Goal: Task Accomplishment & Management: Use online tool/utility

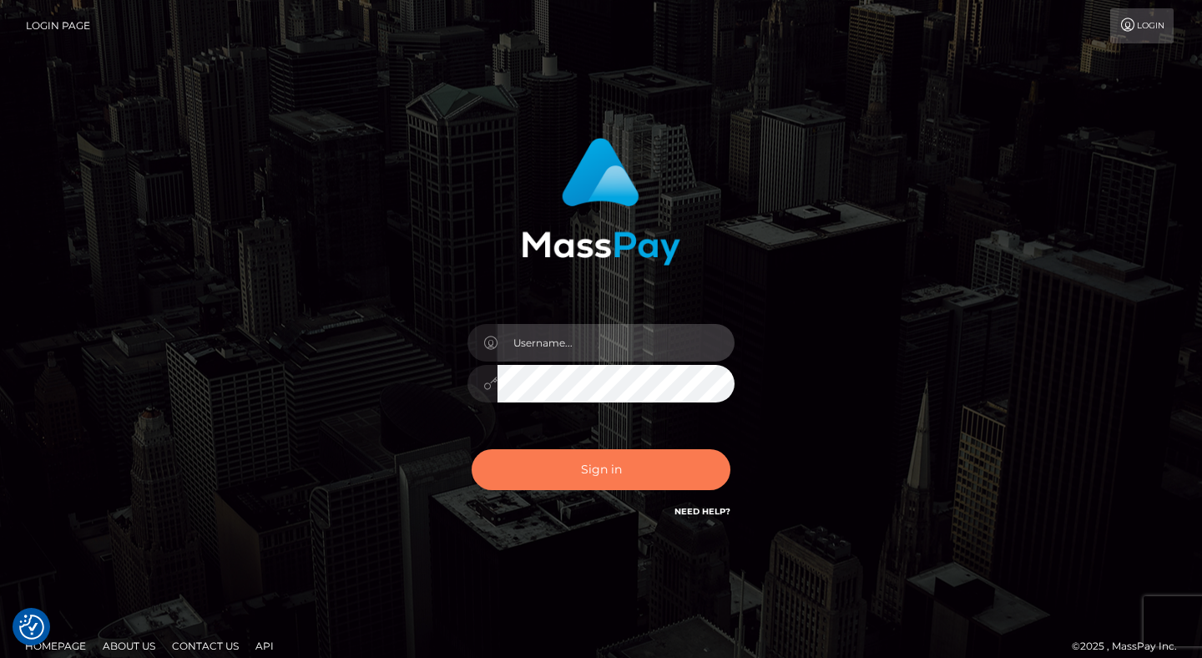
type input "[PERSON_NAME].levarti"
click at [612, 476] on button "Sign in" at bounding box center [601, 469] width 259 height 41
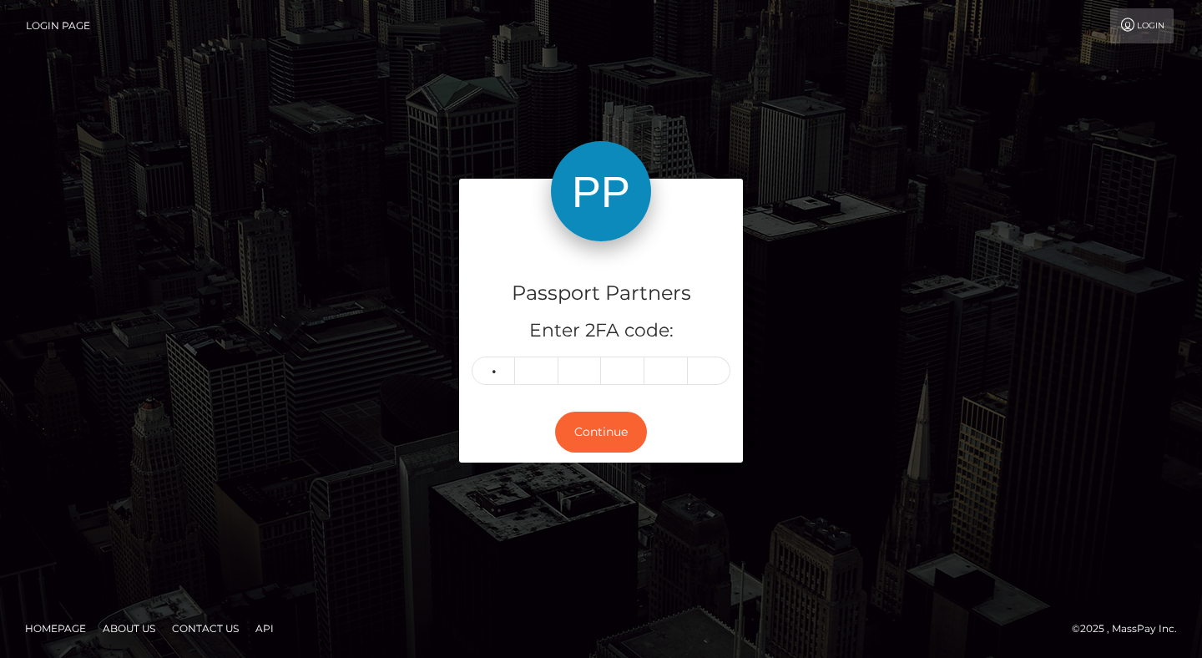
type input "0"
type input "7"
type input "5"
type input "4"
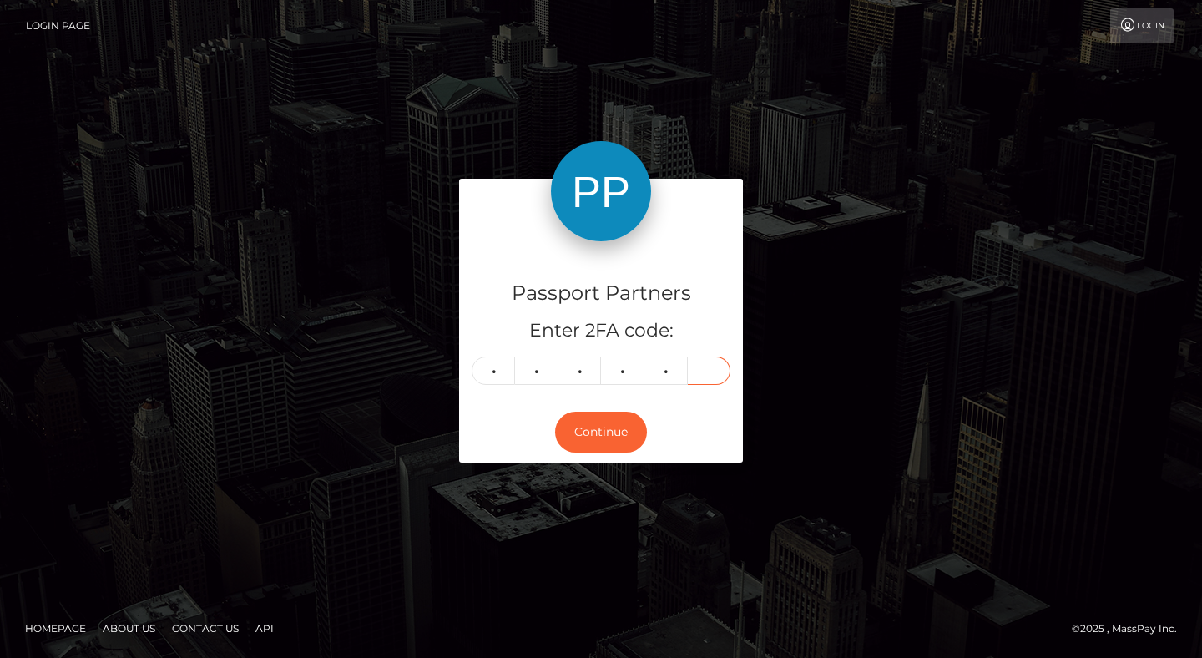
type input "6"
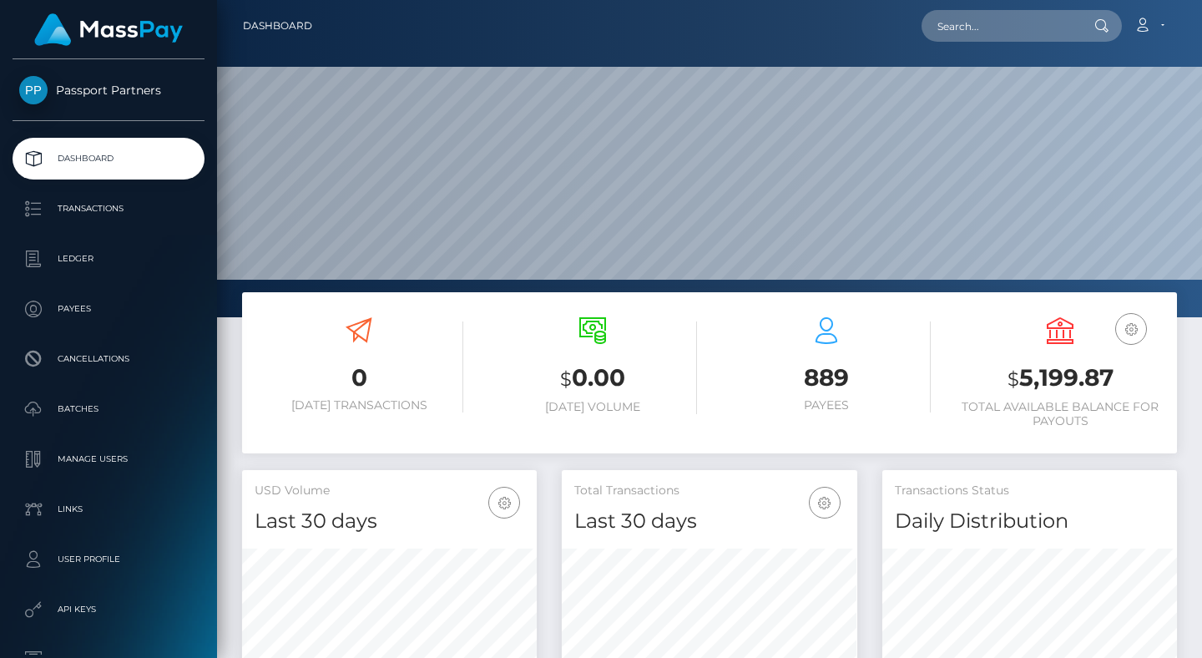
scroll to position [296, 295]
click at [91, 402] on p "Batches" at bounding box center [108, 409] width 179 height 25
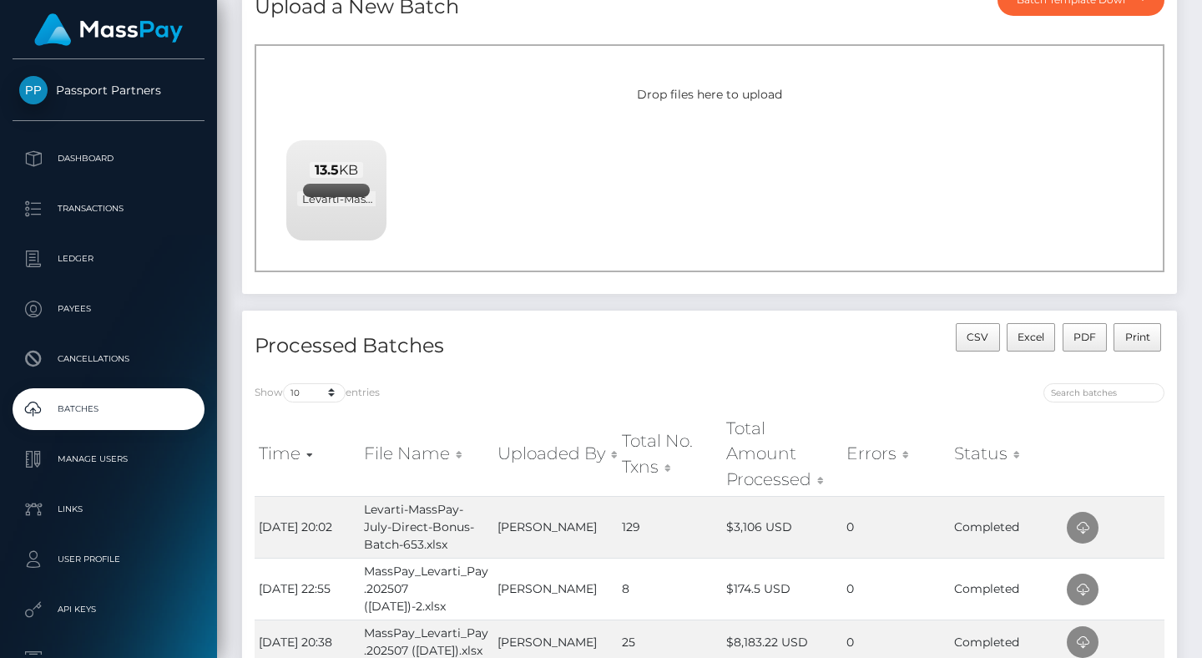
scroll to position [158, 0]
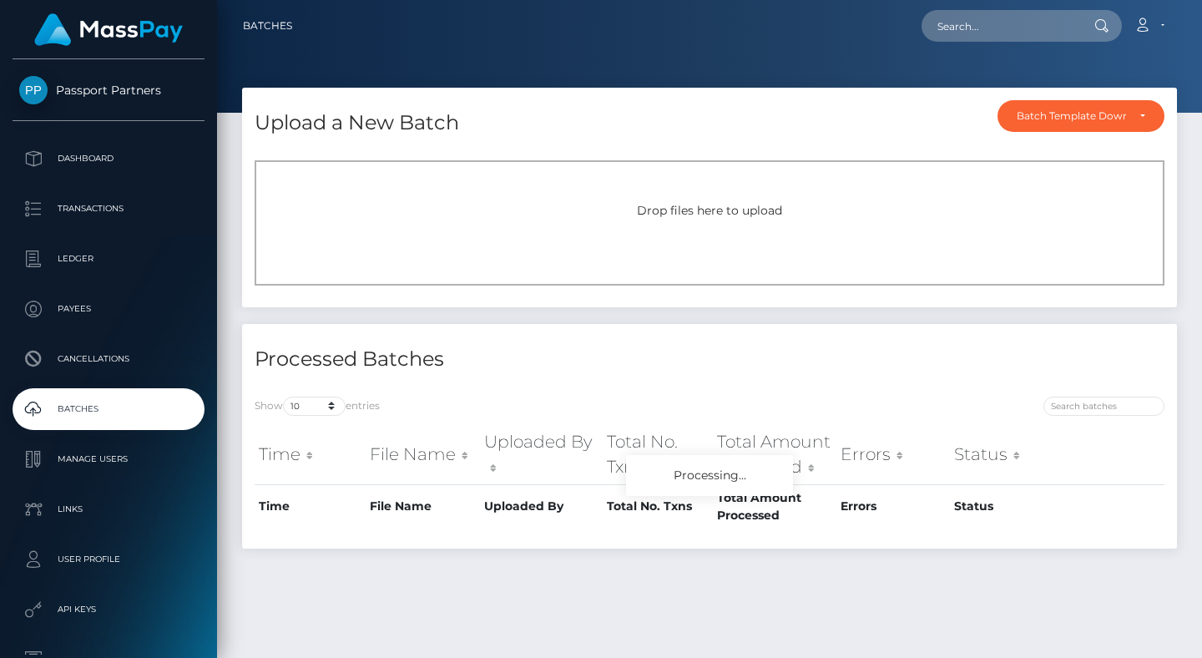
scroll to position [43, 0]
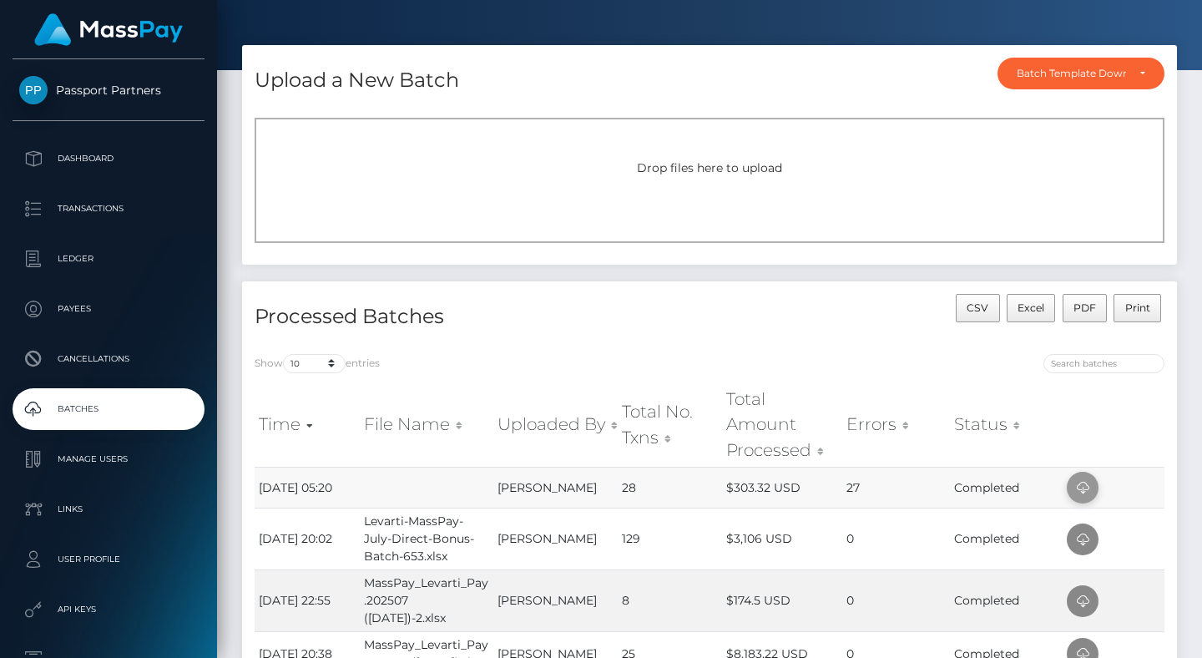
click at [1080, 488] on icon at bounding box center [1083, 488] width 20 height 21
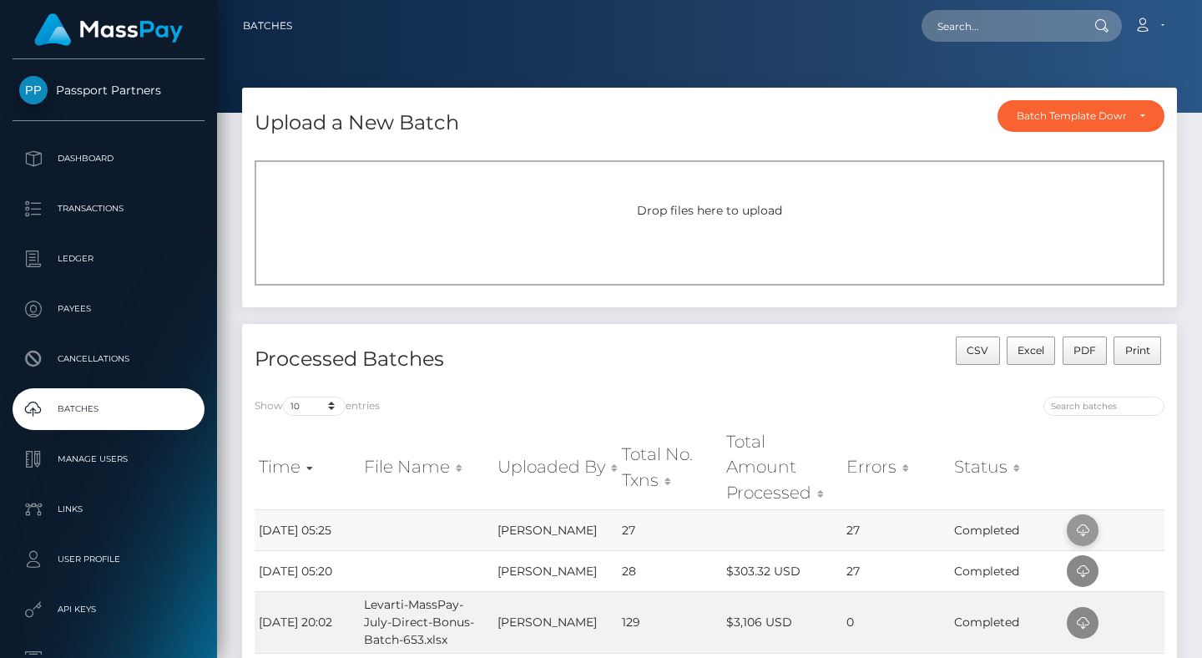
click at [1082, 525] on icon at bounding box center [1083, 530] width 20 height 21
click at [834, 412] on div at bounding box center [943, 408] width 443 height 23
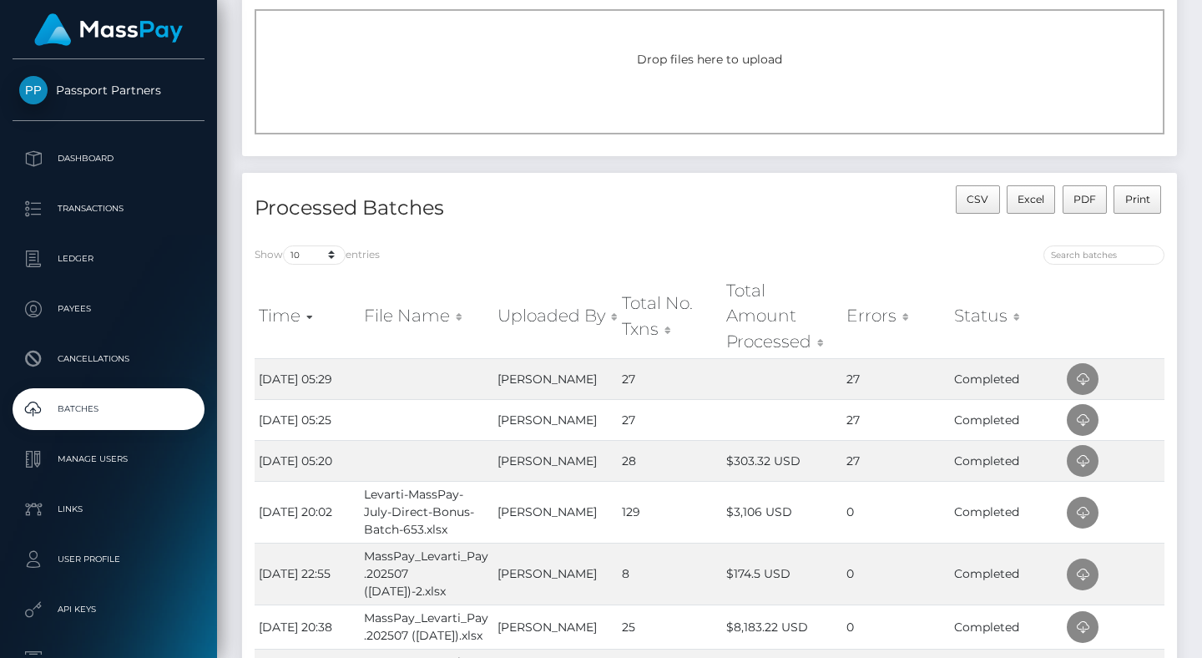
scroll to position [152, 0]
click at [1085, 378] on icon at bounding box center [1083, 378] width 20 height 21
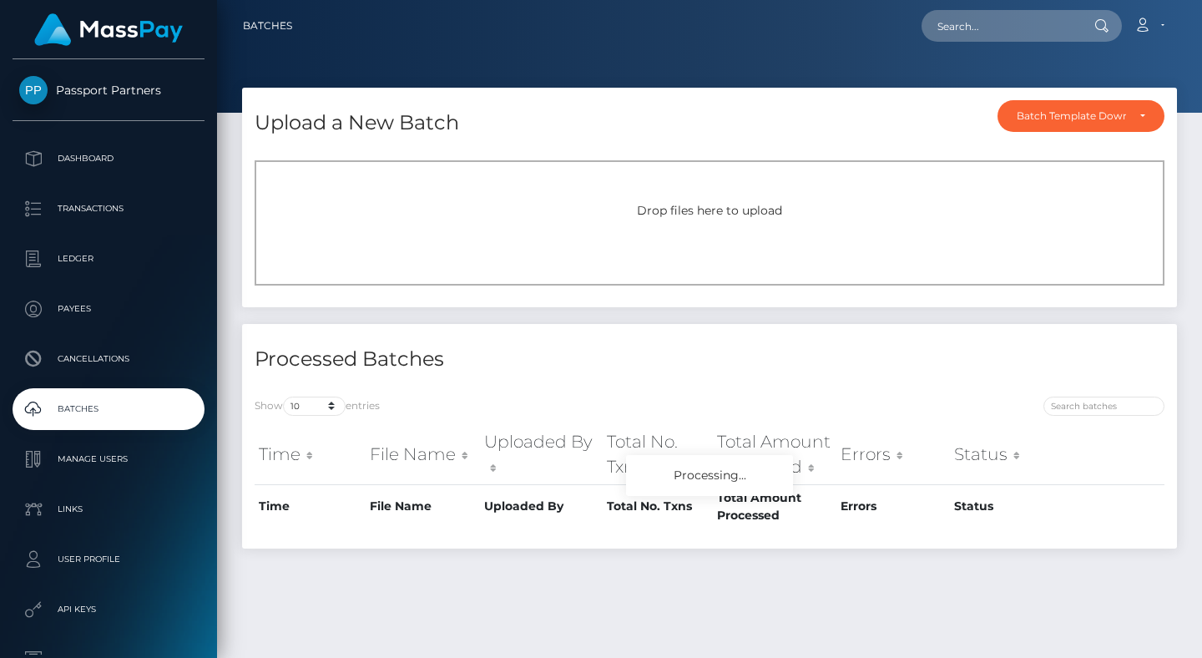
scroll to position [43, 0]
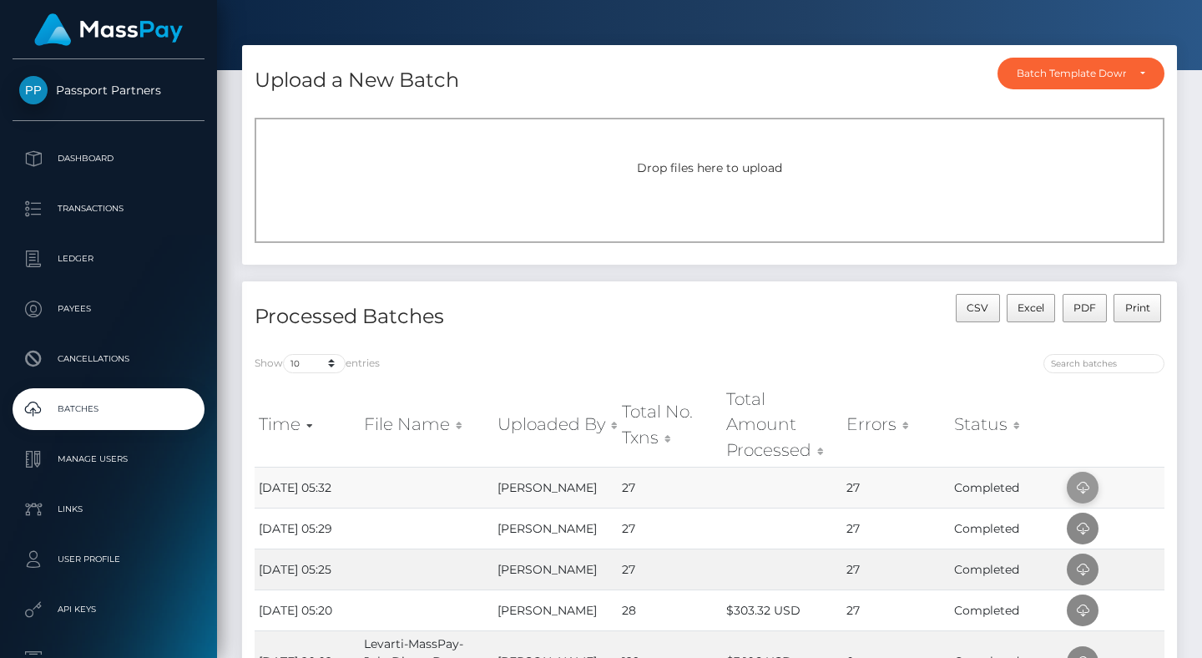
click at [1084, 493] on icon at bounding box center [1083, 488] width 20 height 21
click at [721, 339] on div "CSV Excel PDF Print" at bounding box center [944, 318] width 468 height 48
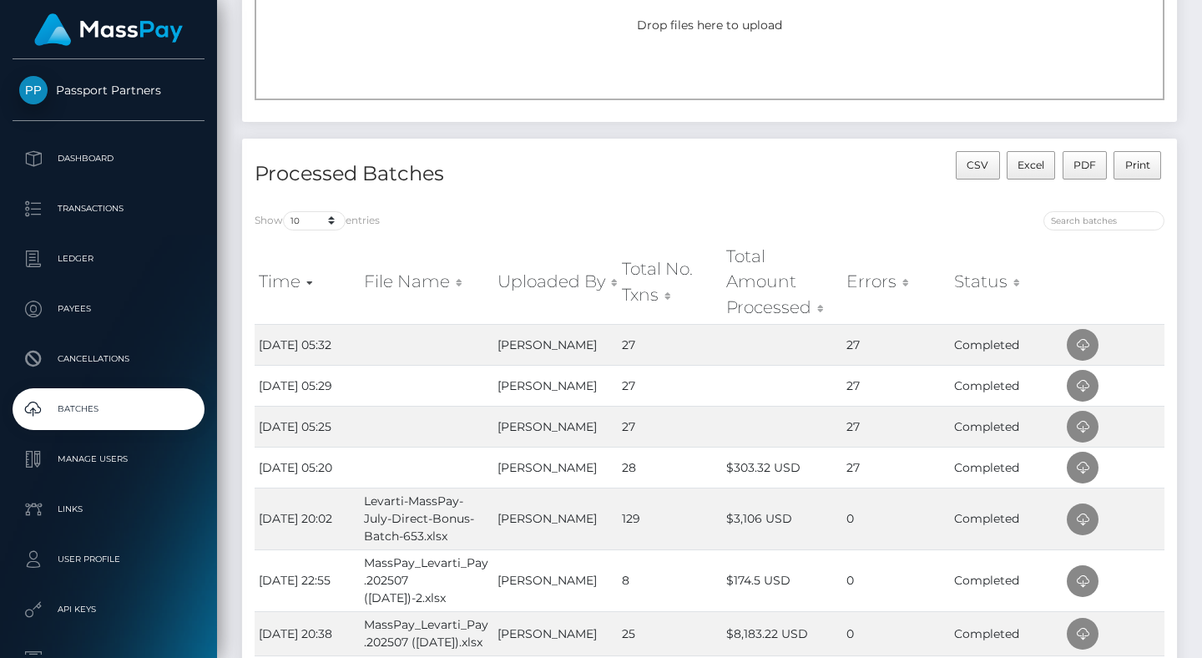
scroll to position [0, 0]
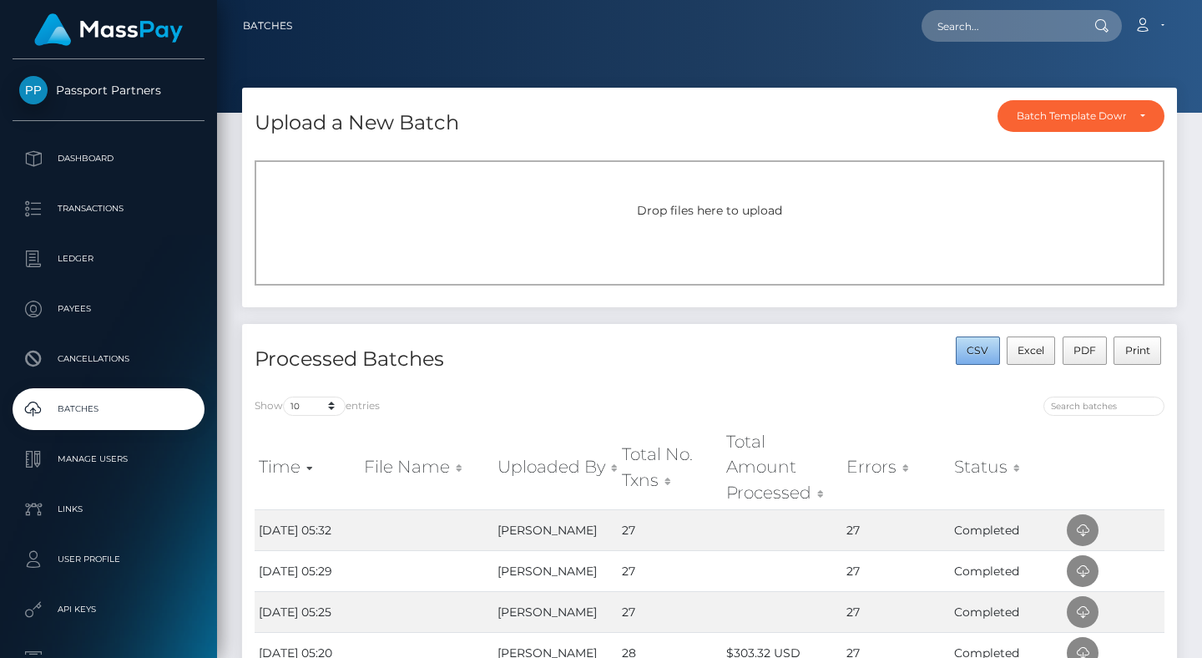
click at [983, 351] on span "CSV" at bounding box center [978, 350] width 22 height 13
click at [981, 431] on th "Status" at bounding box center [1006, 467] width 113 height 84
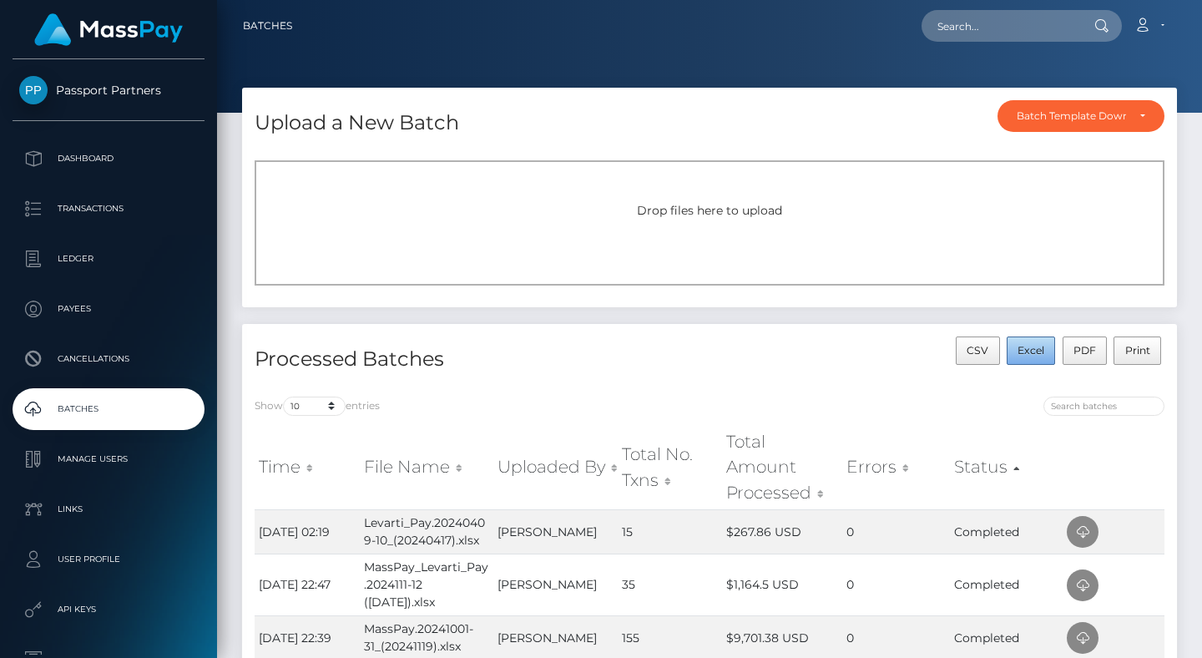
click at [1022, 357] on button "Excel" at bounding box center [1031, 350] width 49 height 28
click at [363, 320] on div "Upload a New Batch Batch Template Download AED payout ARS payout AUD payout BRL…" at bounding box center [710, 206] width 960 height 236
click at [804, 372] on div "CSV Excel PDF Print" at bounding box center [944, 360] width 468 height 48
click at [1123, 126] on div "Batch Template Download" at bounding box center [1081, 116] width 167 height 32
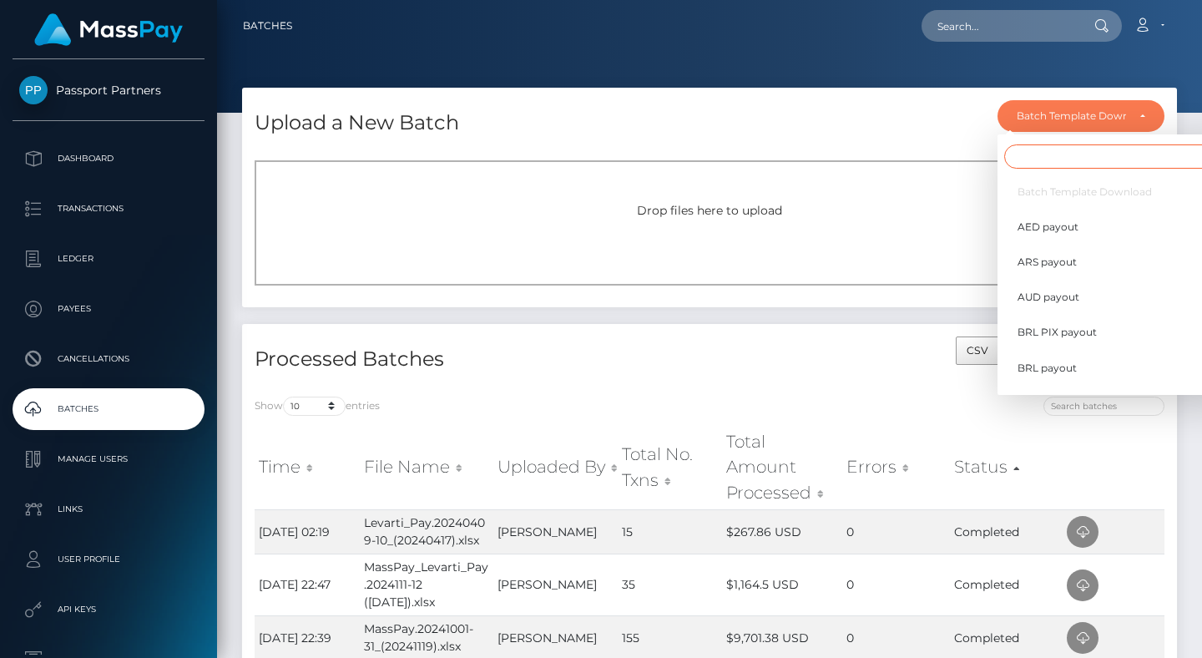
click at [1056, 163] on input "Search" at bounding box center [1115, 156] width 223 height 24
type input "usd"
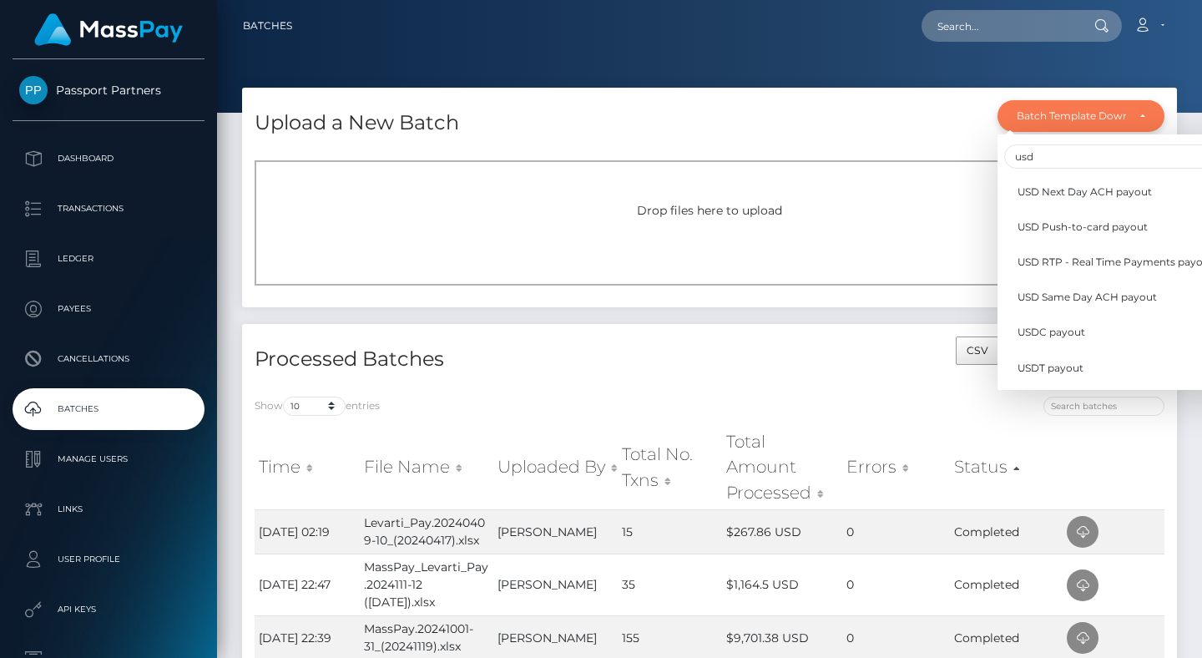
click at [1096, 112] on div "Batch Template Download" at bounding box center [1071, 115] width 109 height 13
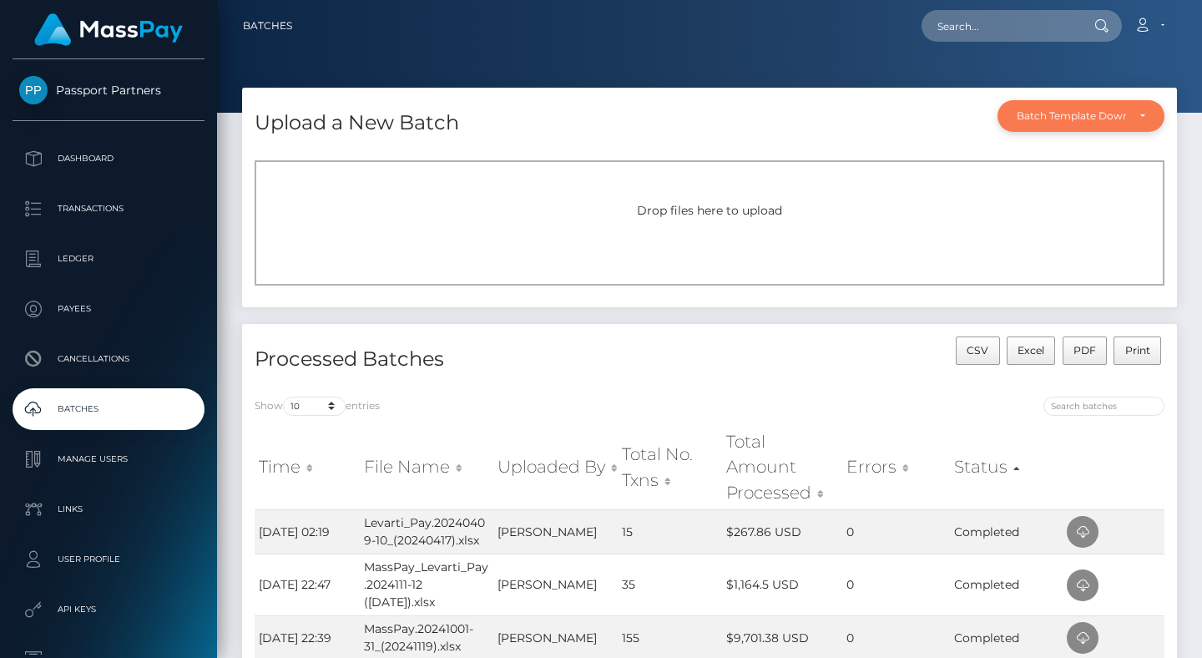
click at [1068, 117] on div "Batch Template Download" at bounding box center [1071, 115] width 109 height 13
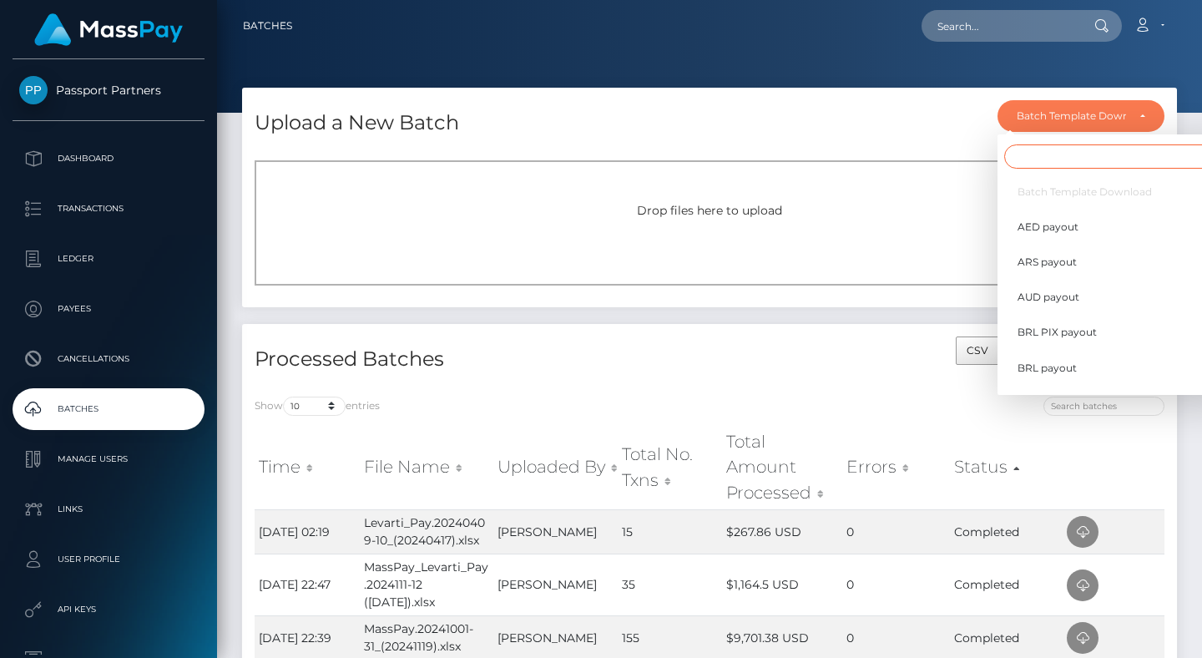
click at [1069, 159] on input "Search" at bounding box center [1115, 156] width 223 height 24
type input "usd"
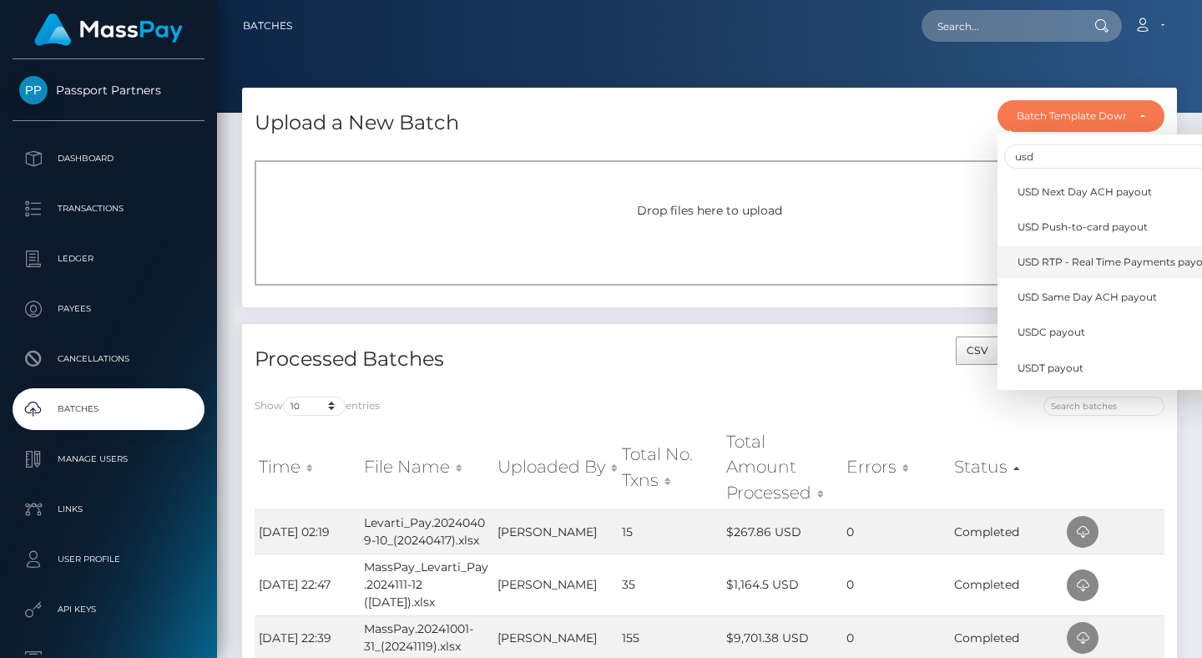
click at [1092, 264] on span "USD RTP - Real Time Payments payout" at bounding box center [1116, 262] width 196 height 15
select select "/batch_templates/USD RTP - Real Time Payments payout.xlsx"
select select
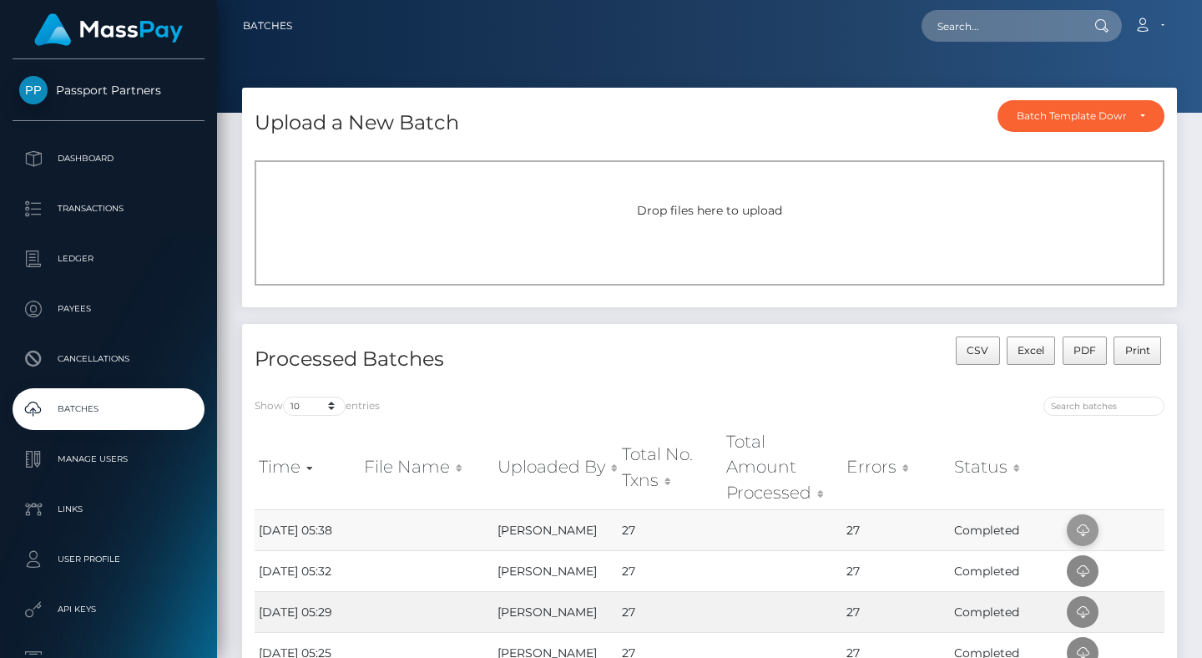
click at [1082, 532] on icon at bounding box center [1083, 530] width 20 height 21
